Goal: Check status: Check status

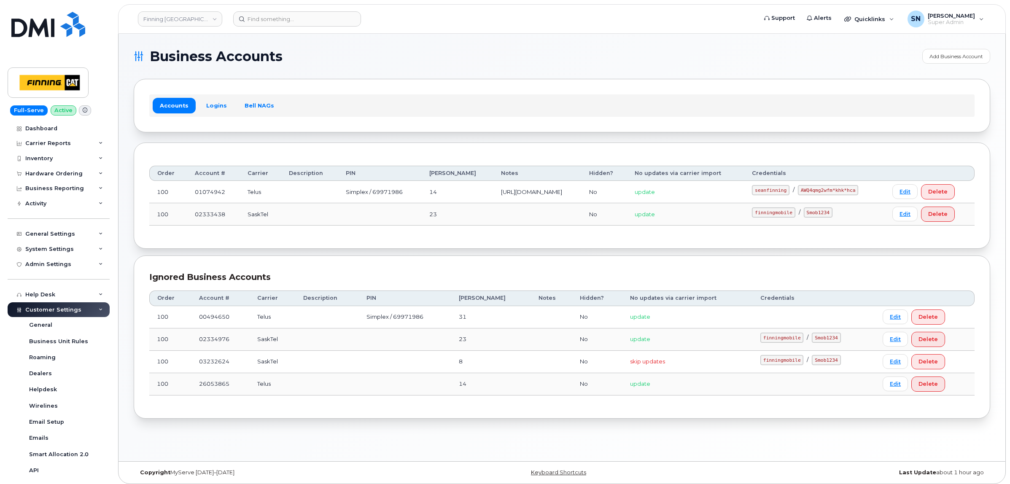
scroll to position [121, 0]
click at [180, 12] on link "Finning Canada" at bounding box center [180, 18] width 84 height 15
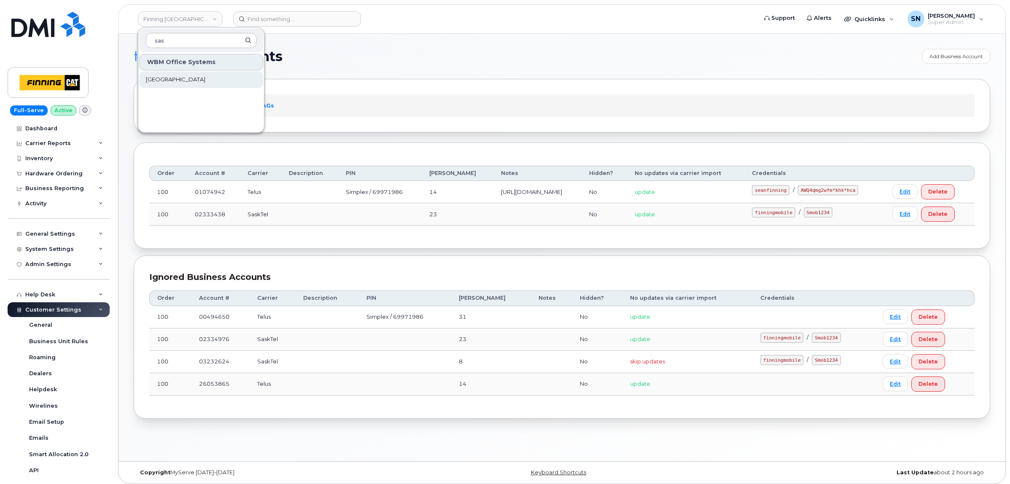
type input "sas"
click at [199, 79] on span "[GEOGRAPHIC_DATA]" at bounding box center [175, 79] width 59 height 8
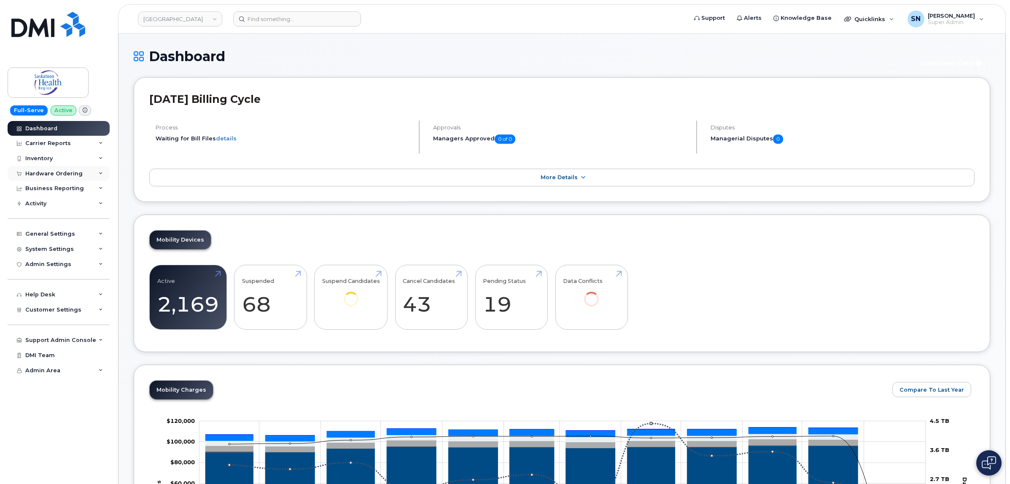
click at [46, 173] on div "Hardware Ordering" at bounding box center [53, 173] width 57 height 7
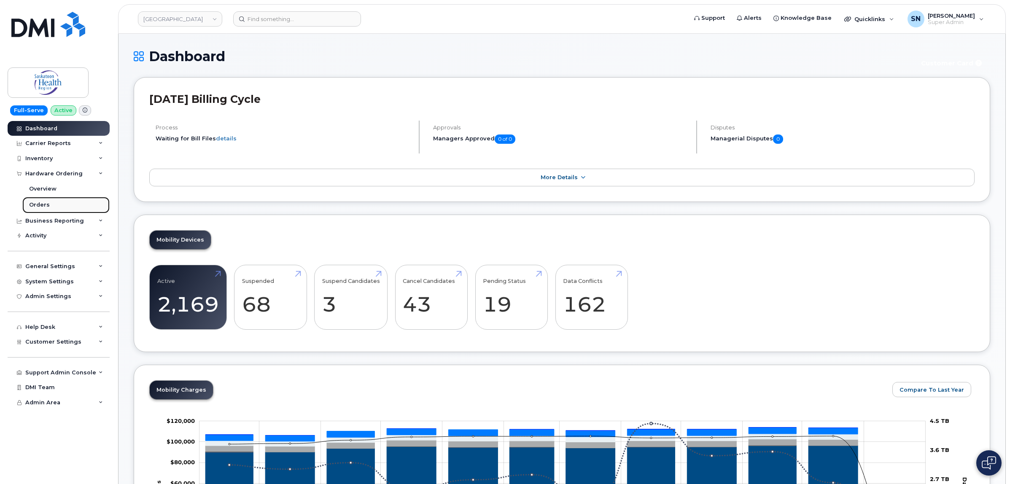
click at [43, 203] on div "Orders" at bounding box center [39, 205] width 21 height 8
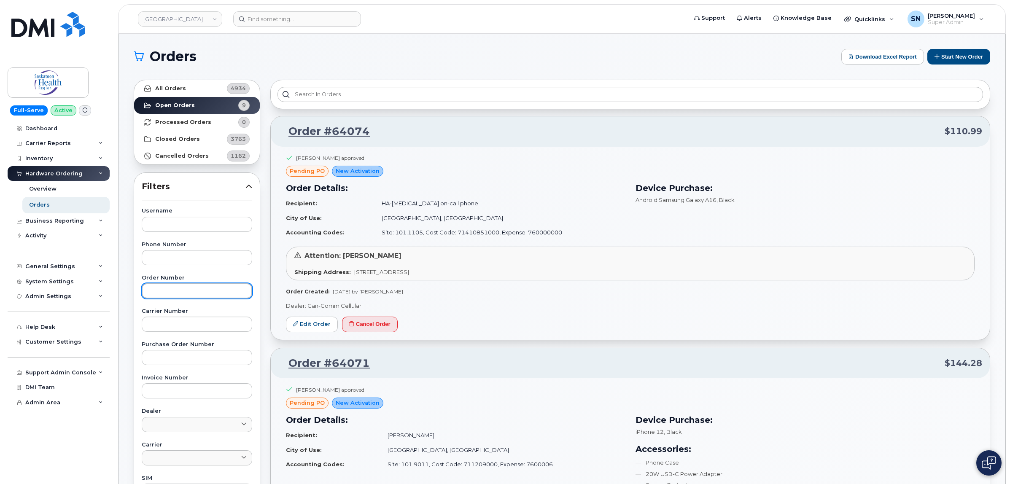
paste input "63937"
click at [188, 284] on input "text" at bounding box center [197, 290] width 110 height 15
type input "63937"
click at [186, 81] on link "All Orders 4934" at bounding box center [197, 88] width 126 height 17
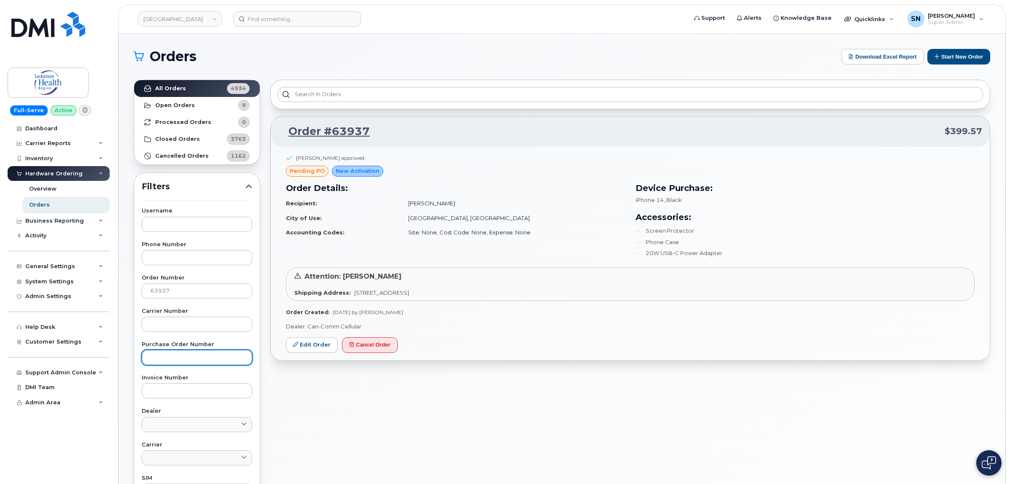
click at [162, 358] on input "text" at bounding box center [197, 357] width 110 height 15
paste input "P11181531"
type input "P11181531"
click at [180, 87] on strong "All Orders" at bounding box center [170, 88] width 31 height 7
